Goal: Information Seeking & Learning: Learn about a topic

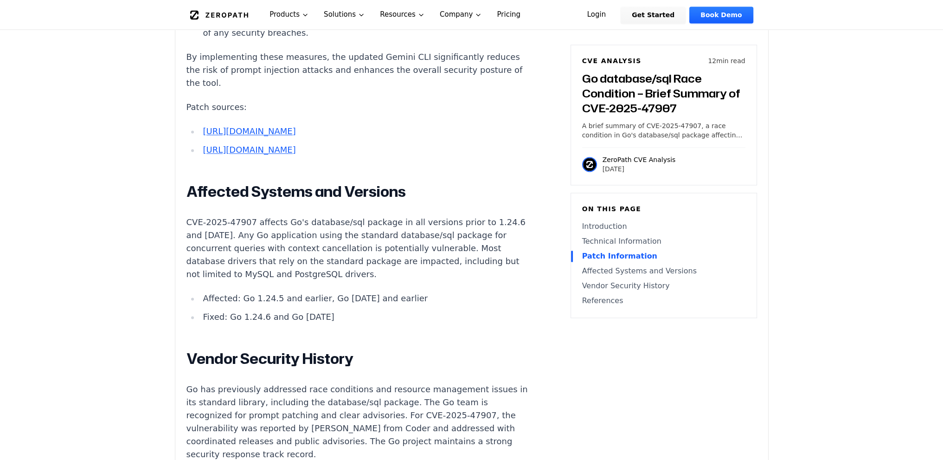
scroll to position [1809, 0]
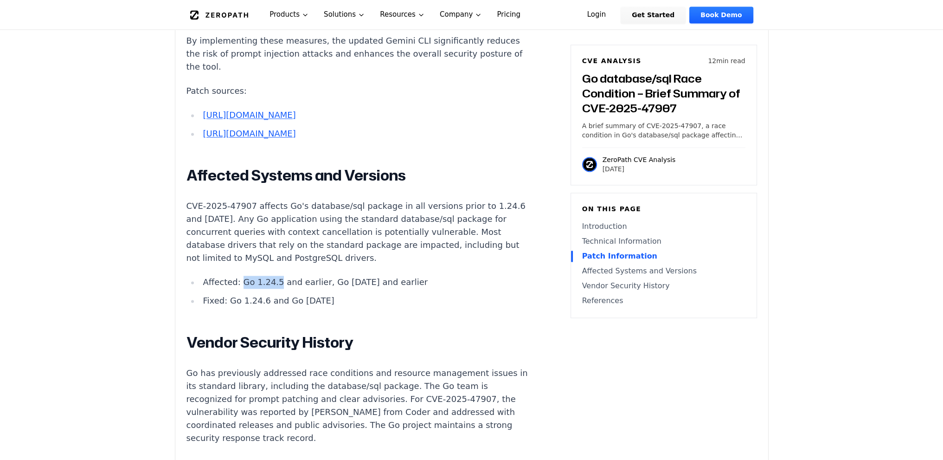
drag, startPoint x: 239, startPoint y: 311, endPoint x: 271, endPoint y: 309, distance: 32.1
click at [271, 289] on li "Affected: Go 1.24.5 and earlier, Go [DATE] and earlier" at bounding box center [365, 282] width 332 height 13
drag, startPoint x: 294, startPoint y: 311, endPoint x: 310, endPoint y: 313, distance: 16.3
click at [310, 289] on li "Affected: Go 1.24.5 and earlier, Go [DATE] and earlier" at bounding box center [365, 282] width 332 height 13
drag, startPoint x: 327, startPoint y: 314, endPoint x: 378, endPoint y: 315, distance: 50.6
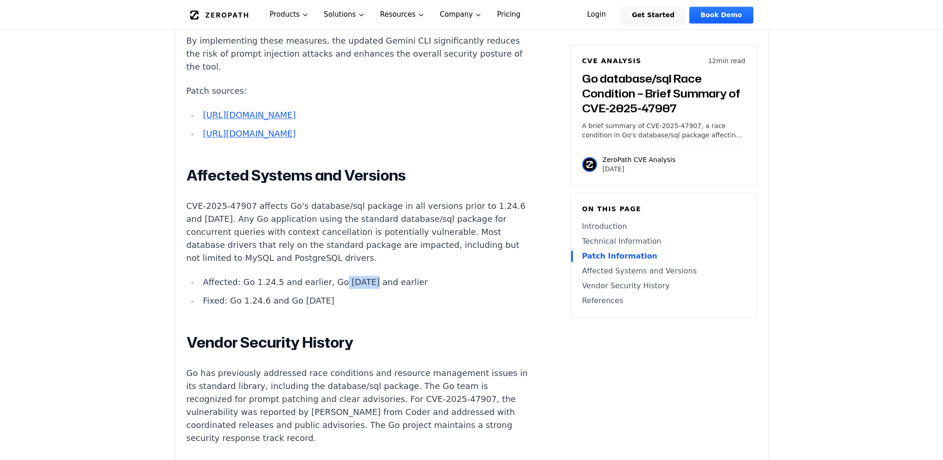
click at [354, 289] on li "Affected: Go 1.24.5 and earlier, Go [DATE] and earlier" at bounding box center [365, 282] width 332 height 13
click at [378, 289] on li "Affected: Go 1.24.5 and earlier, Go [DATE] and earlier" at bounding box center [365, 282] width 332 height 13
drag, startPoint x: 235, startPoint y: 328, endPoint x: 261, endPoint y: 328, distance: 26.0
click at [261, 307] on li "Fixed: Go 1.24.6 and Go [DATE]" at bounding box center [365, 300] width 332 height 13
drag, startPoint x: 279, startPoint y: 331, endPoint x: 320, endPoint y: 332, distance: 40.8
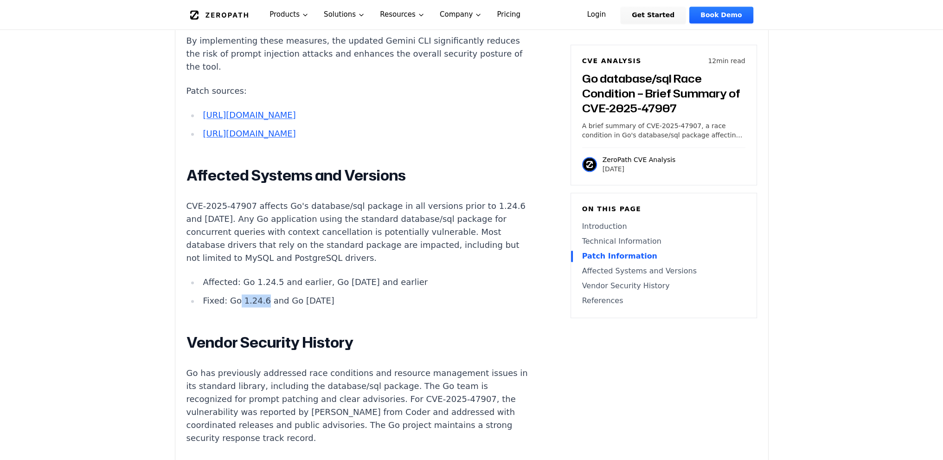
click at [320, 307] on li "Fixed: Go 1.24.6 and Go [DATE]" at bounding box center [365, 300] width 332 height 13
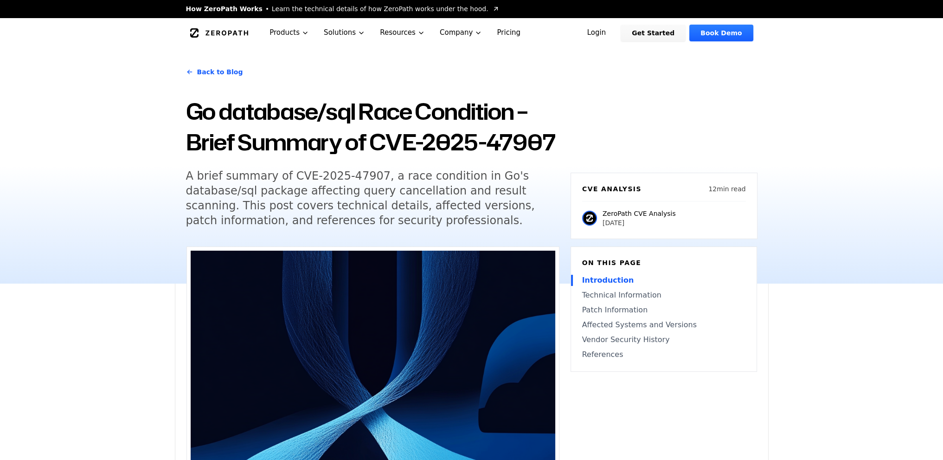
scroll to position [0, 0]
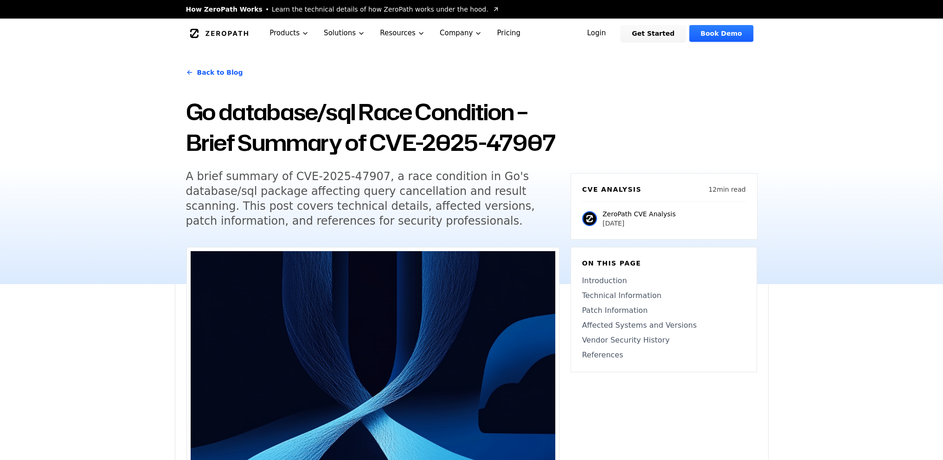
click at [624, 325] on link "Affected Systems and Versions" at bounding box center [663, 325] width 163 height 11
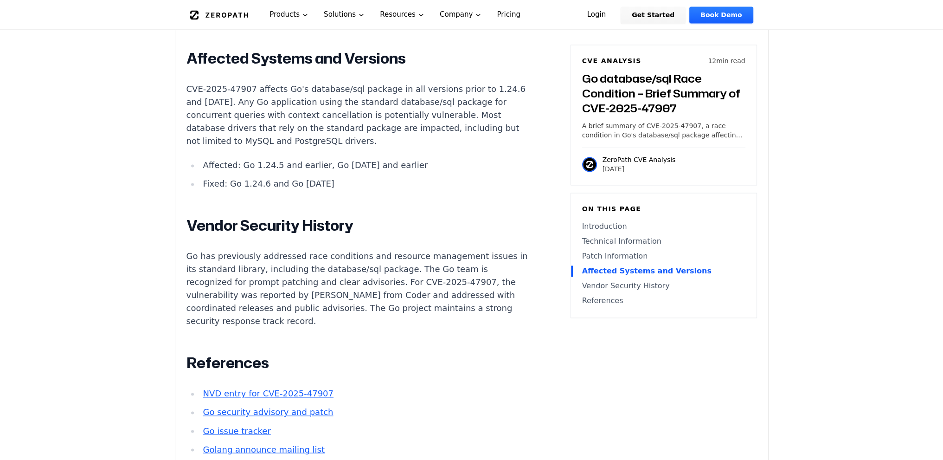
scroll to position [1910, 0]
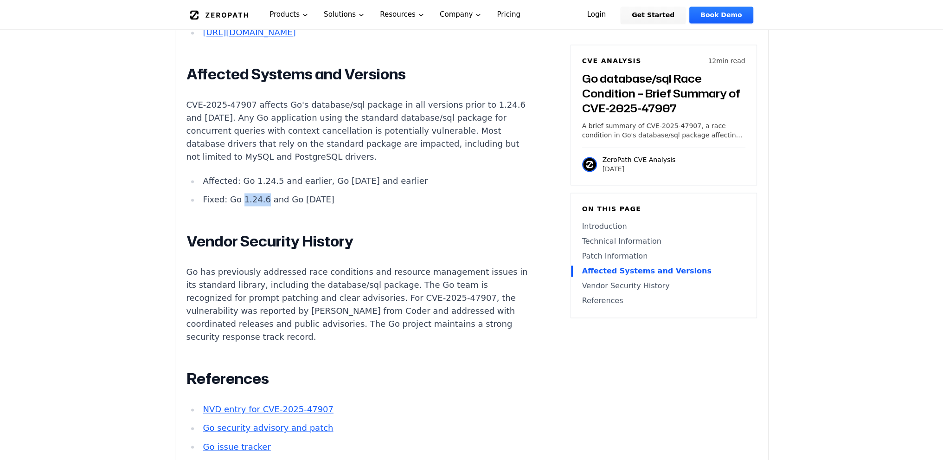
drag, startPoint x: 240, startPoint y: 228, endPoint x: 260, endPoint y: 228, distance: 20.0
click at [260, 206] on li "Fixed: Go 1.24.6 and Go [DATE]" at bounding box center [365, 199] width 332 height 13
copy li "1.24.6"
click at [440, 206] on li "Fixed: Go 1.24.6 and Go [DATE]" at bounding box center [365, 199] width 332 height 13
drag, startPoint x: 238, startPoint y: 228, endPoint x: 261, endPoint y: 230, distance: 22.3
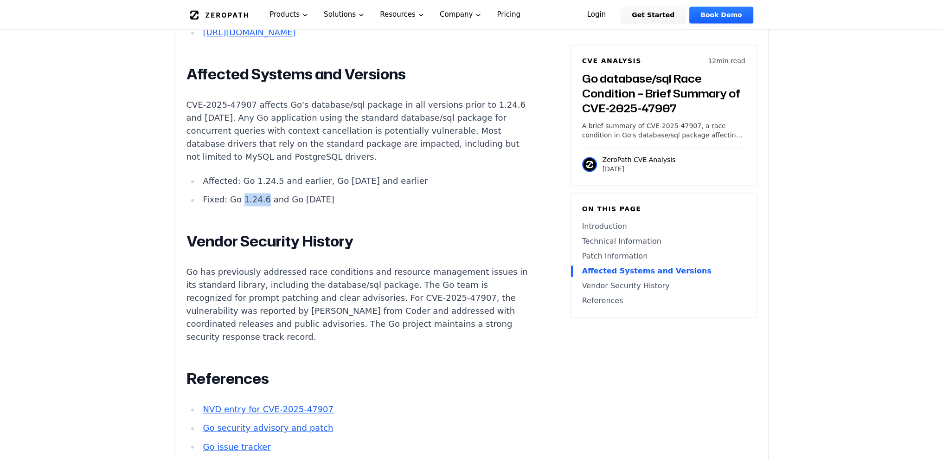
click at [261, 206] on li "Fixed: Go 1.24.6 and Go [DATE]" at bounding box center [365, 199] width 332 height 13
copy li "1.24.6"
